Goal: Information Seeking & Learning: Learn about a topic

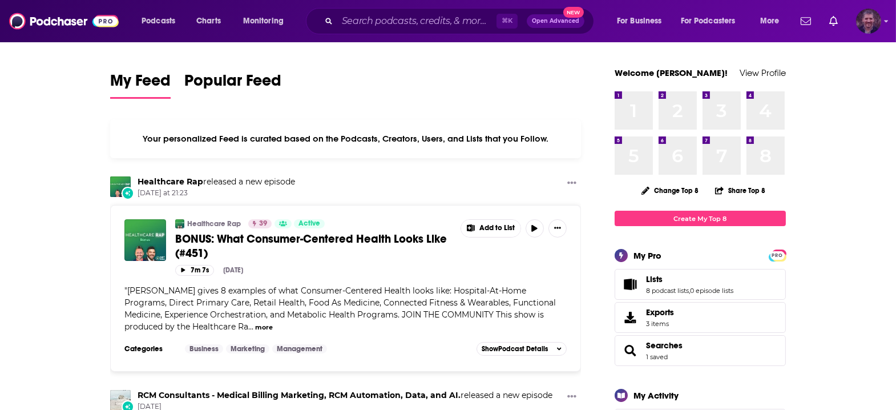
click at [869, 20] on img "Logged in as vincegalloro" at bounding box center [868, 21] width 25 height 25
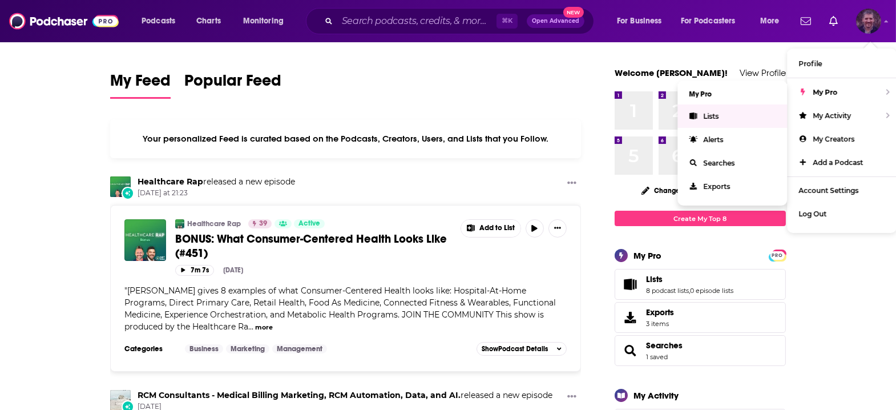
click at [714, 112] on span "Lists" at bounding box center [710, 116] width 15 height 9
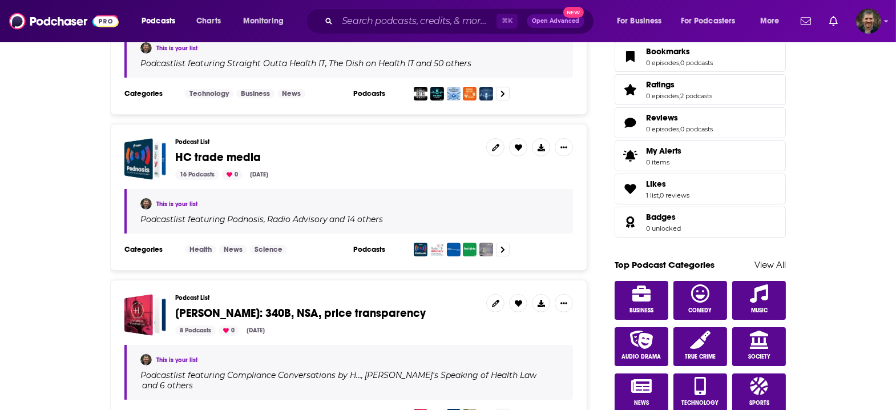
scroll to position [402, 0]
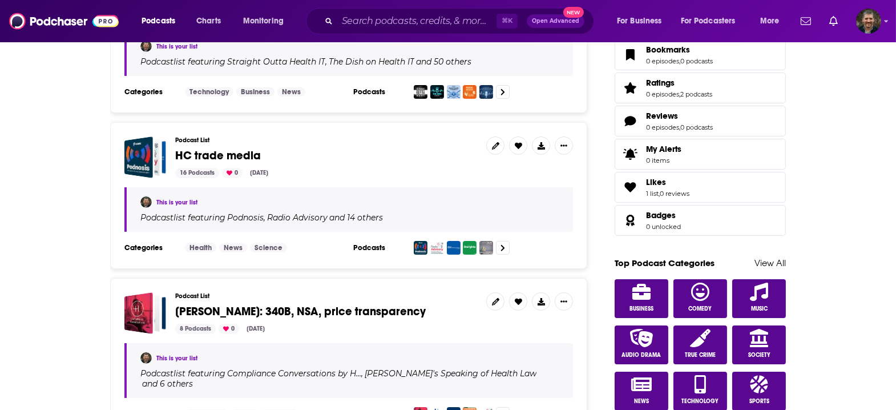
click at [226, 148] on span "HC trade media" at bounding box center [218, 155] width 86 height 14
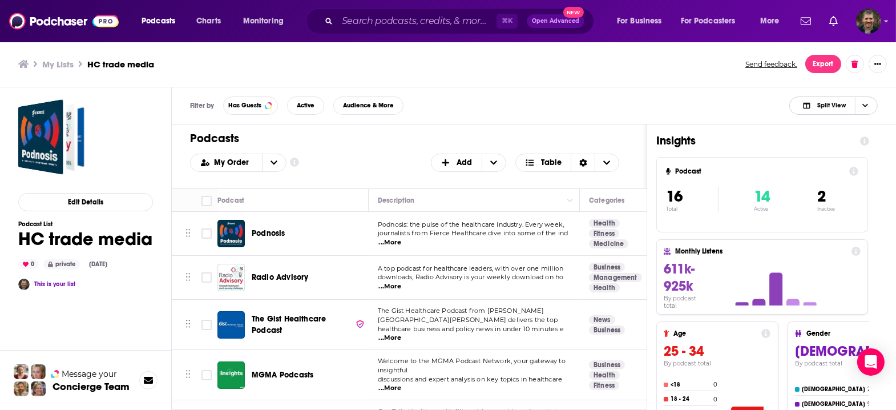
click at [867, 102] on icon "Choose View" at bounding box center [865, 105] width 6 height 6
click at [861, 140] on span "Podcast Only" at bounding box center [840, 143] width 56 height 6
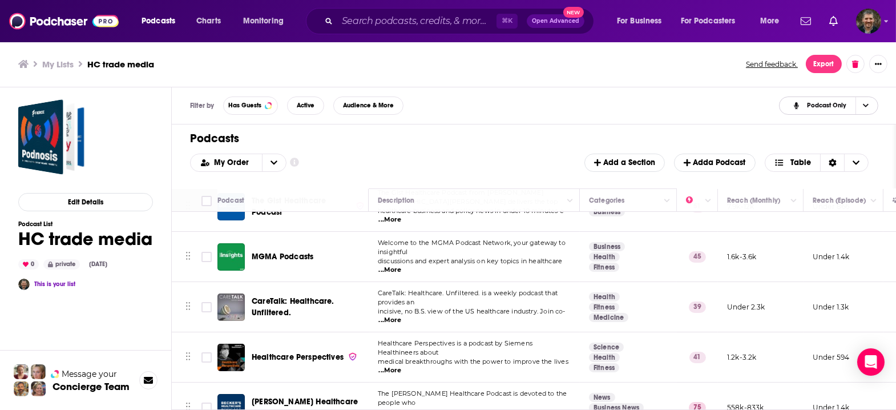
scroll to position [125, 0]
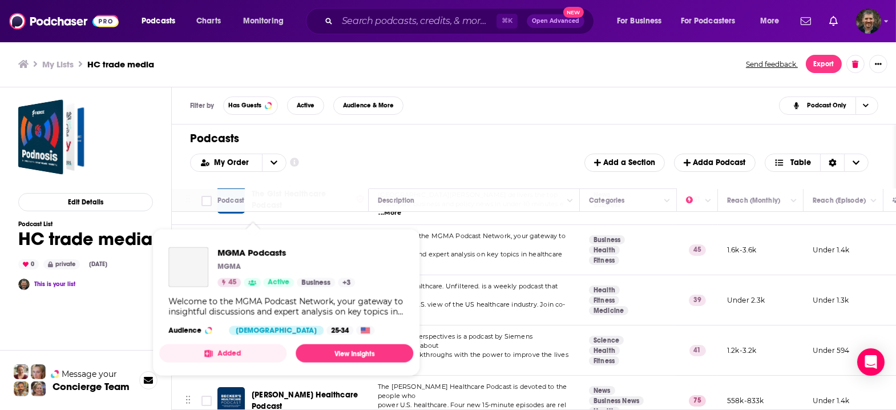
click at [252, 245] on span "MGMA Podcasts" at bounding box center [283, 250] width 62 height 10
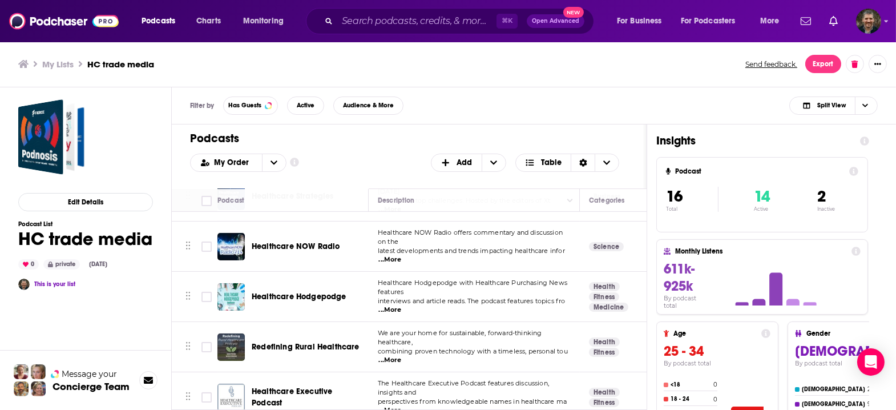
scroll to position [431, 0]
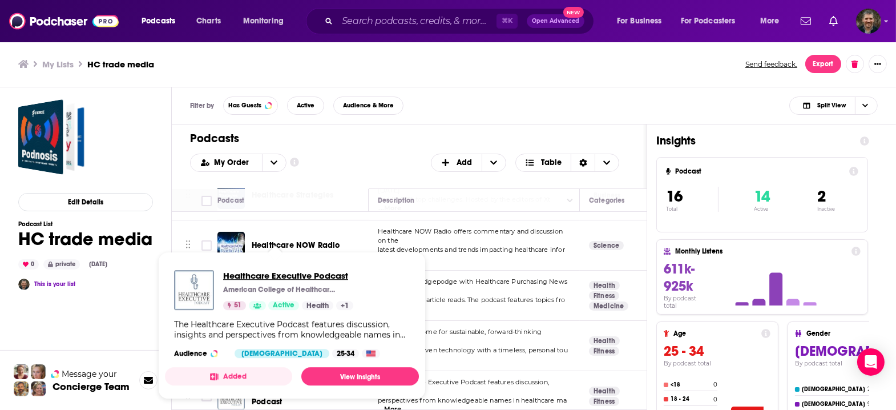
click at [255, 271] on span "Healthcare Executive Podcast" at bounding box center [288, 275] width 130 height 11
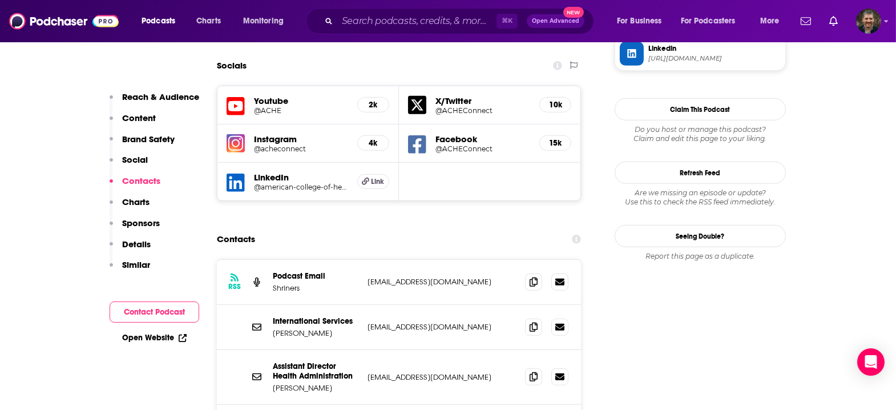
scroll to position [1136, 0]
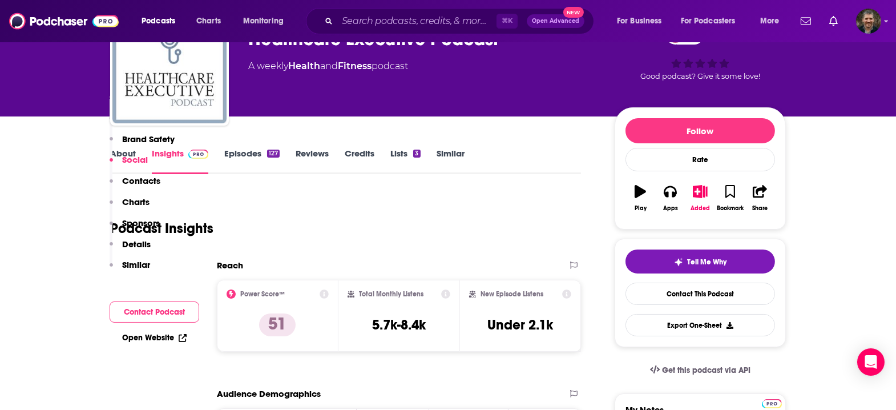
scroll to position [0, 0]
